Goal: Check status

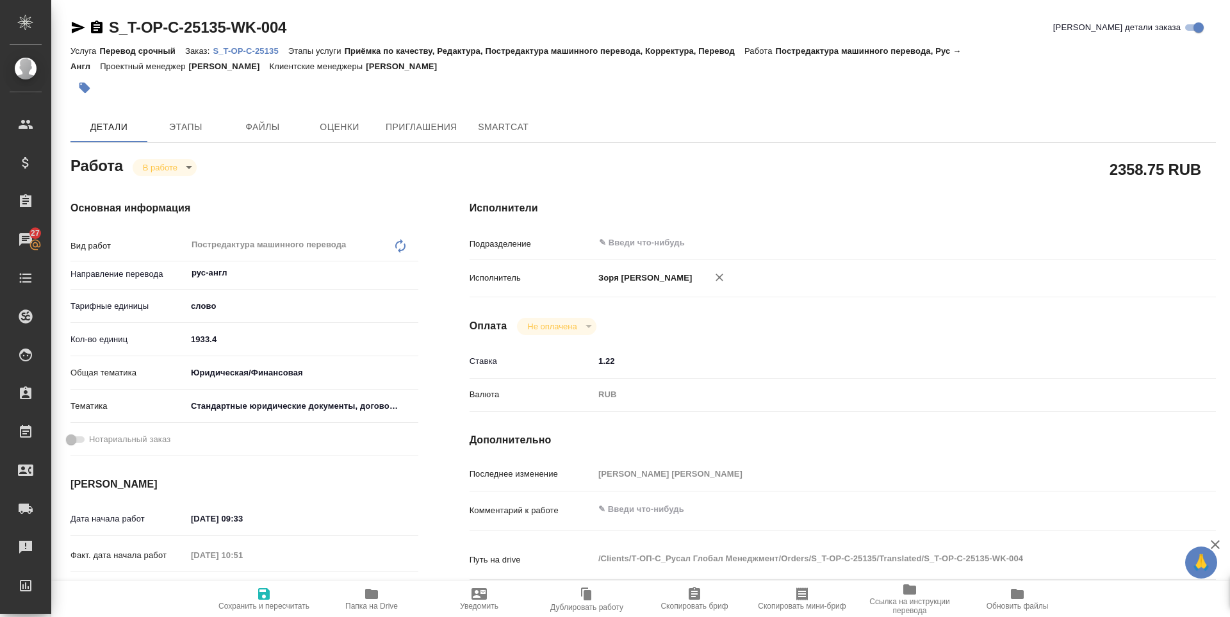
click at [376, 597] on icon "button" at bounding box center [371, 594] width 13 height 10
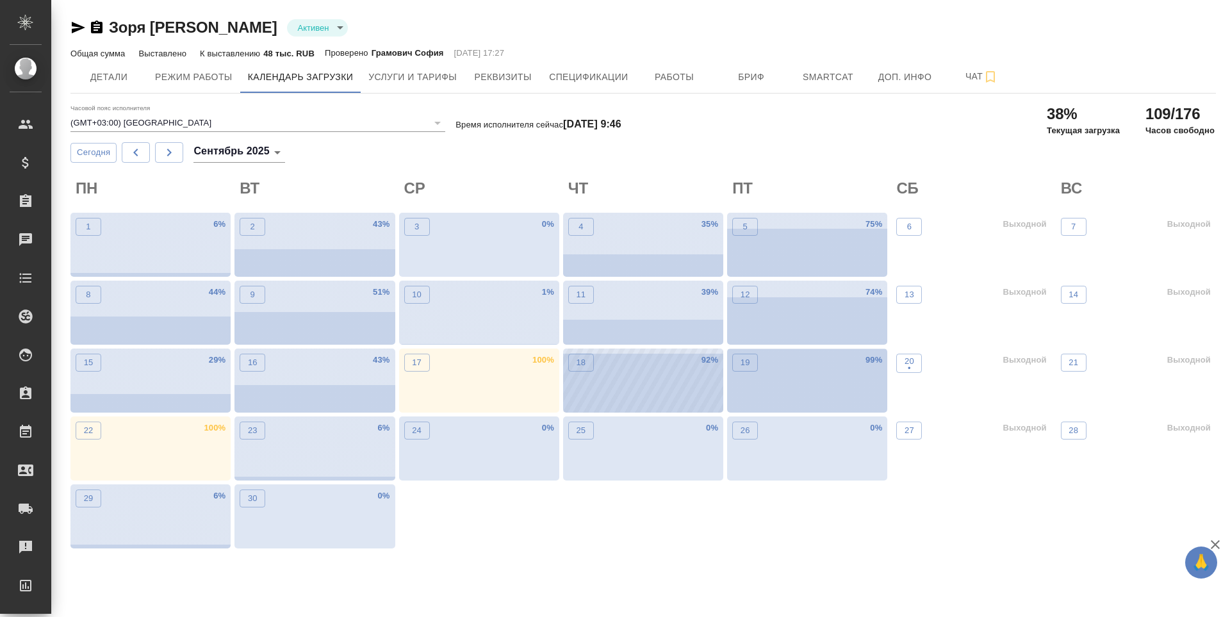
click at [605, 374] on div "18 92 %" at bounding box center [643, 381] width 160 height 64
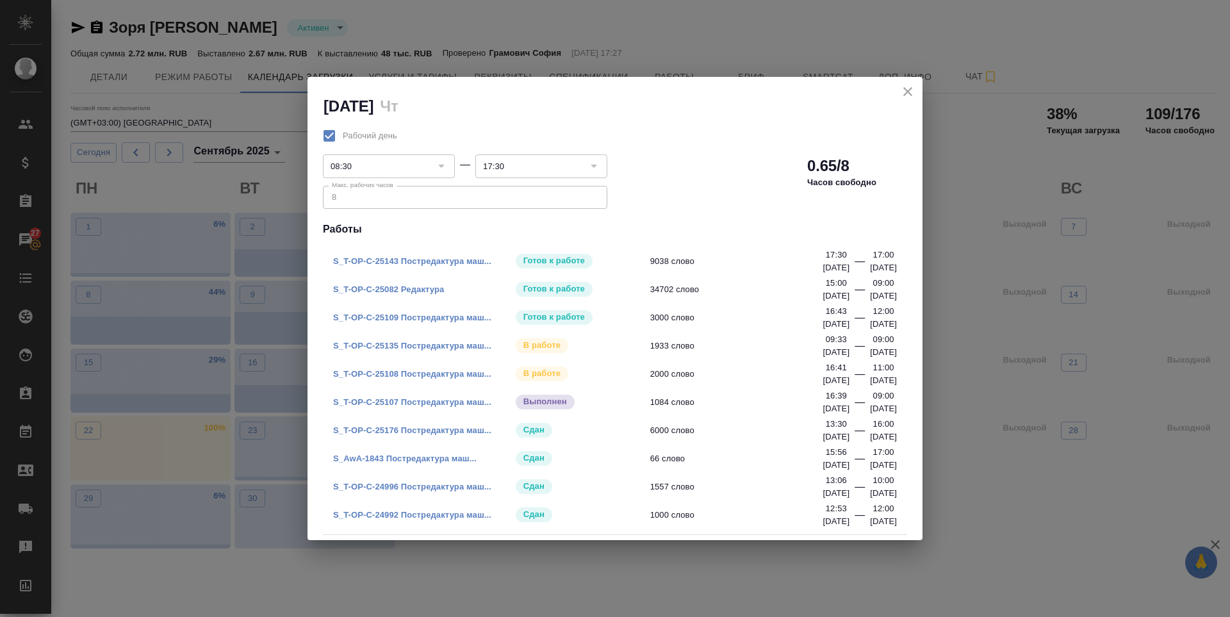
click at [912, 88] on icon "close" at bounding box center [907, 91] width 15 height 15
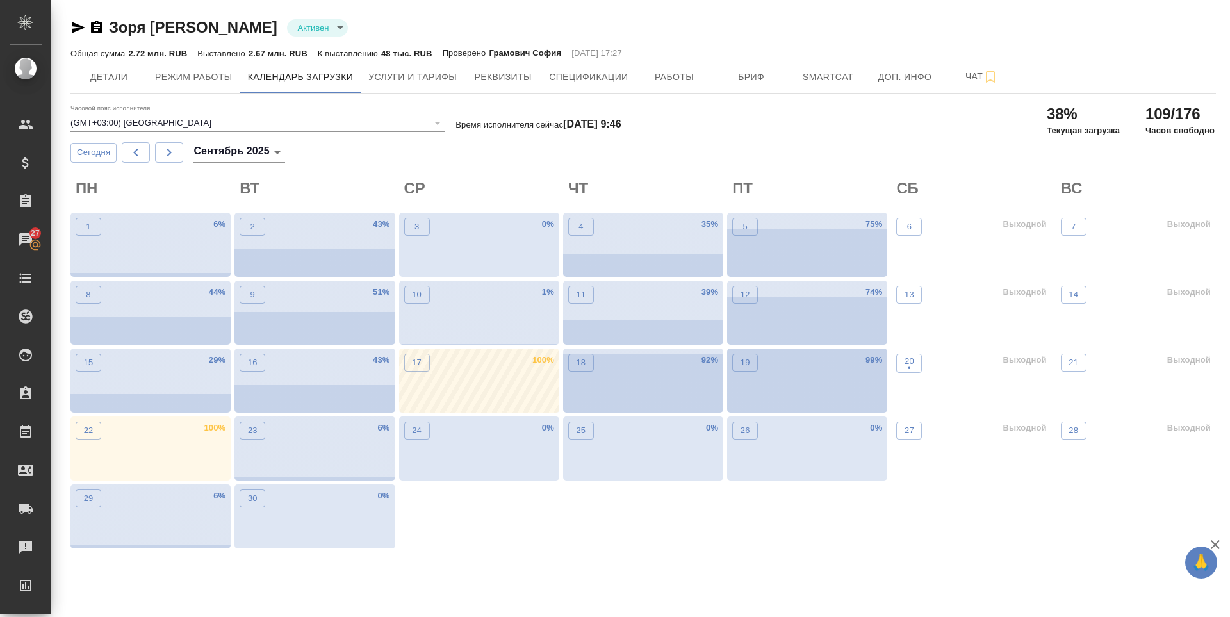
click at [529, 386] on div "17 100 %" at bounding box center [479, 381] width 160 height 64
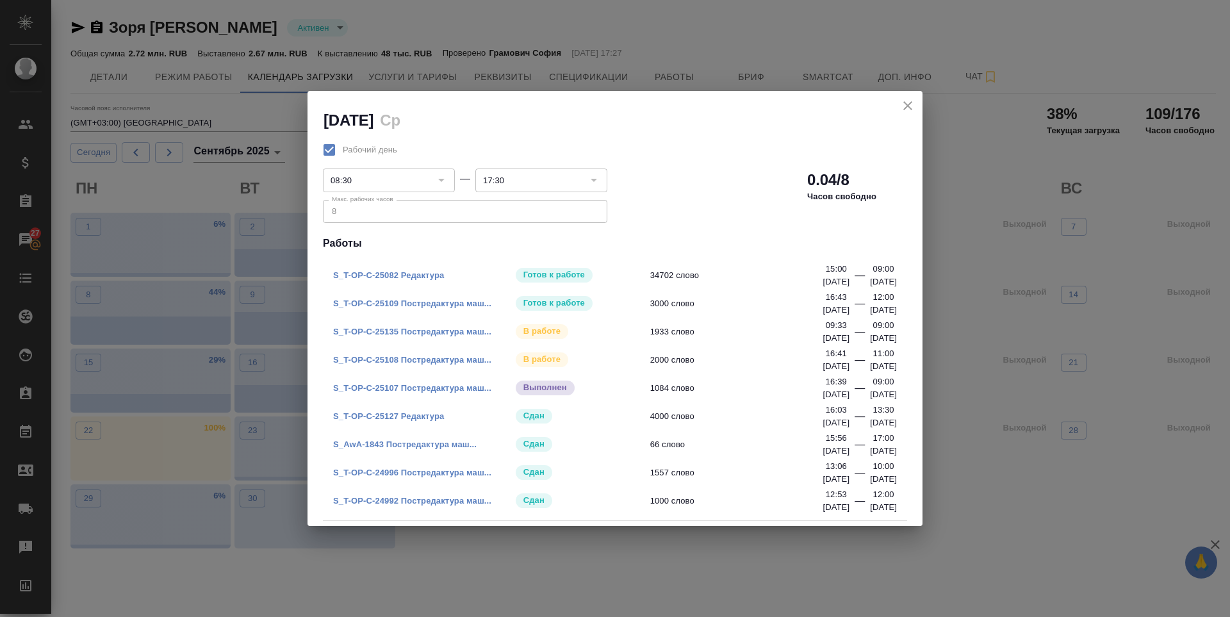
click at [909, 118] on h2 "[DATE]" at bounding box center [623, 120] width 599 height 21
click at [907, 101] on icon "close" at bounding box center [907, 105] width 15 height 15
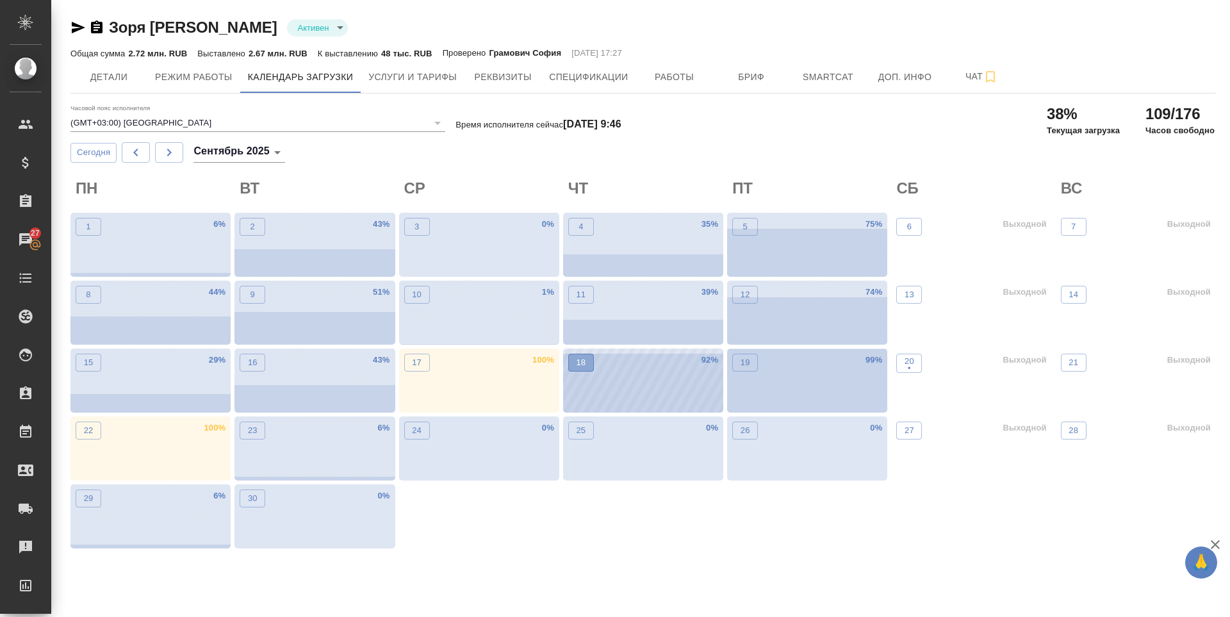
click at [577, 365] on p "18" at bounding box center [581, 362] width 10 height 13
